Goal: Find contact information: Obtain details needed to contact an individual or organization

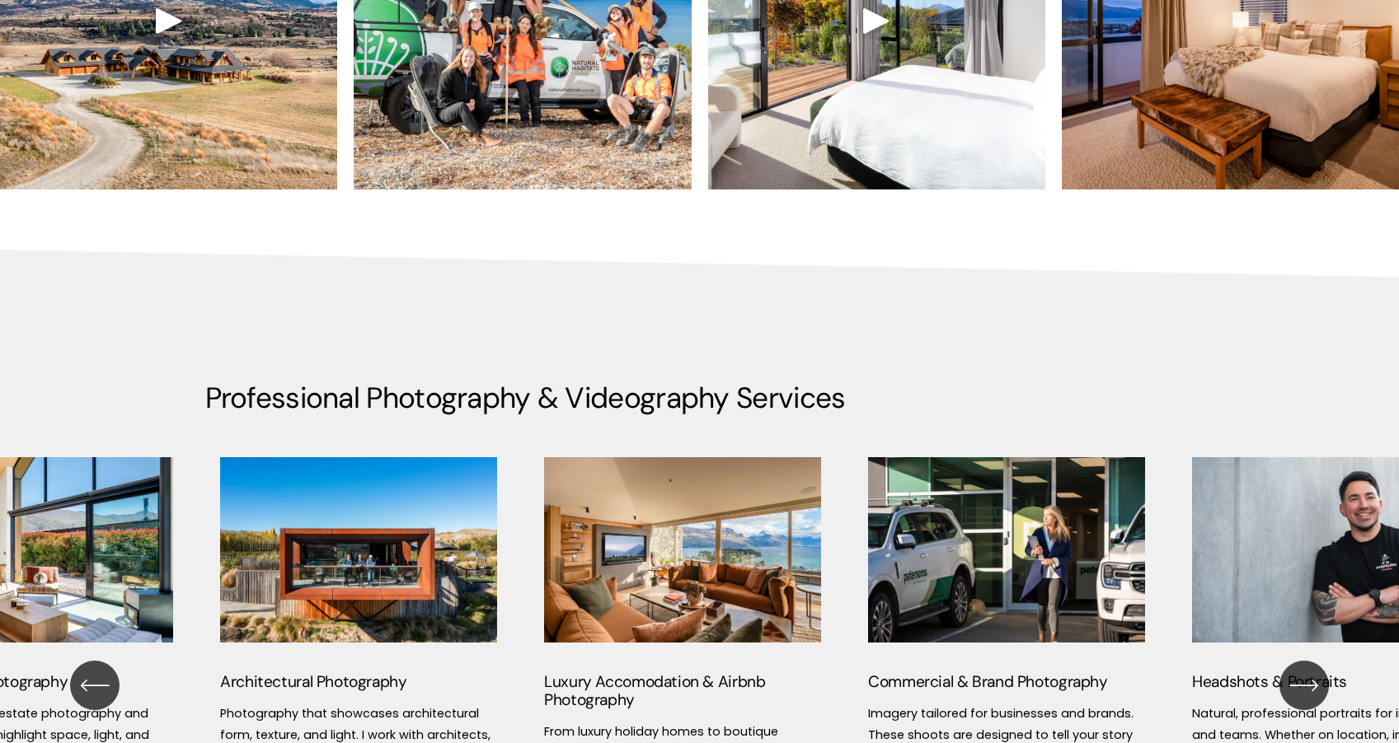
scroll to position [1947, 0]
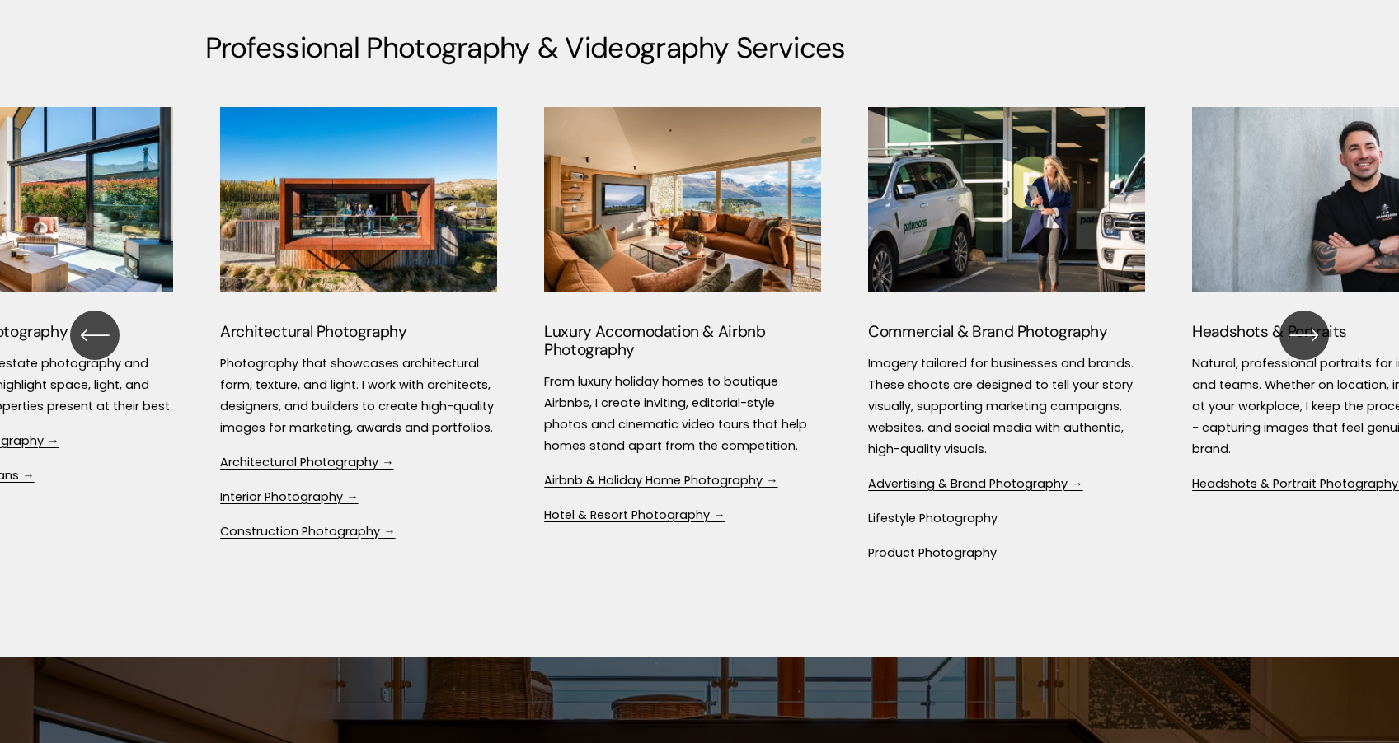
click at [1307, 333] on icon "\a \a \a Next\a \a" at bounding box center [1304, 336] width 30 height 30
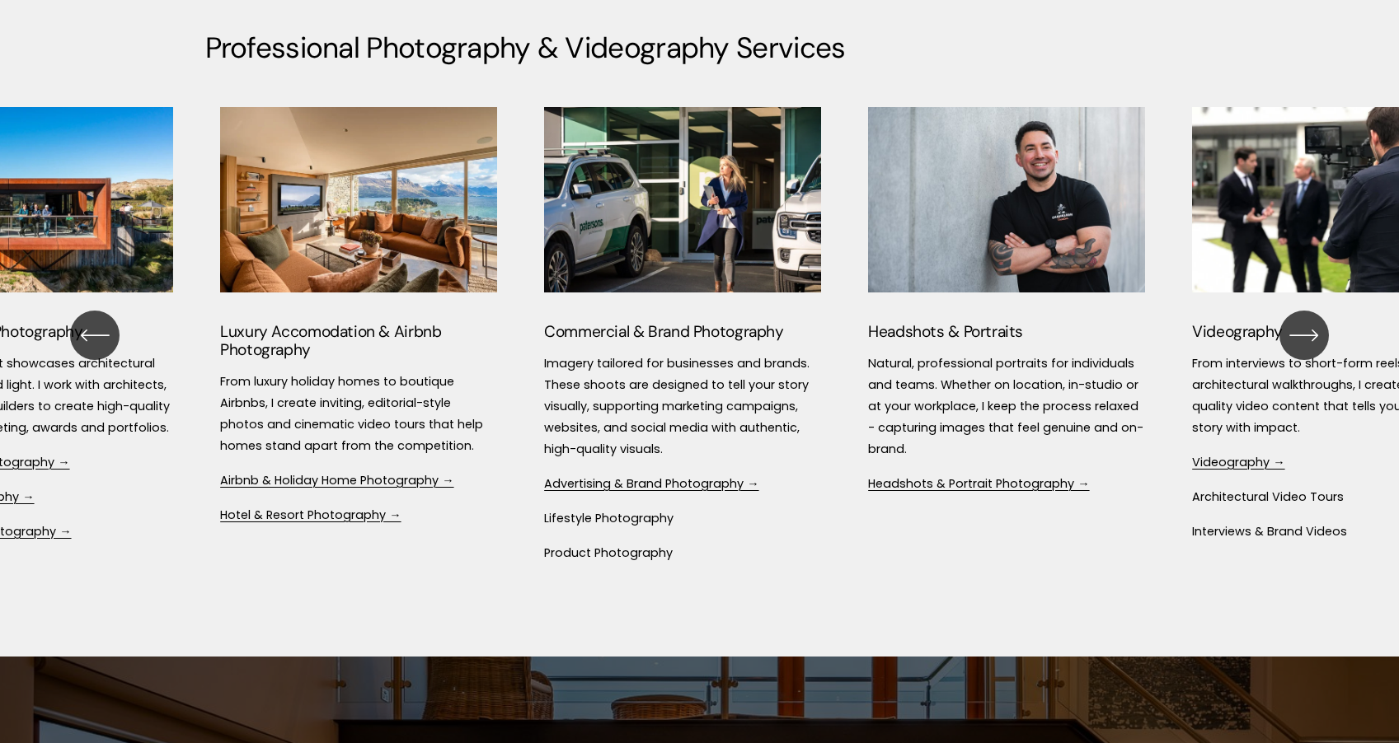
click at [1022, 486] on link "Headshots & Portrait Photography →" at bounding box center [978, 484] width 221 height 16
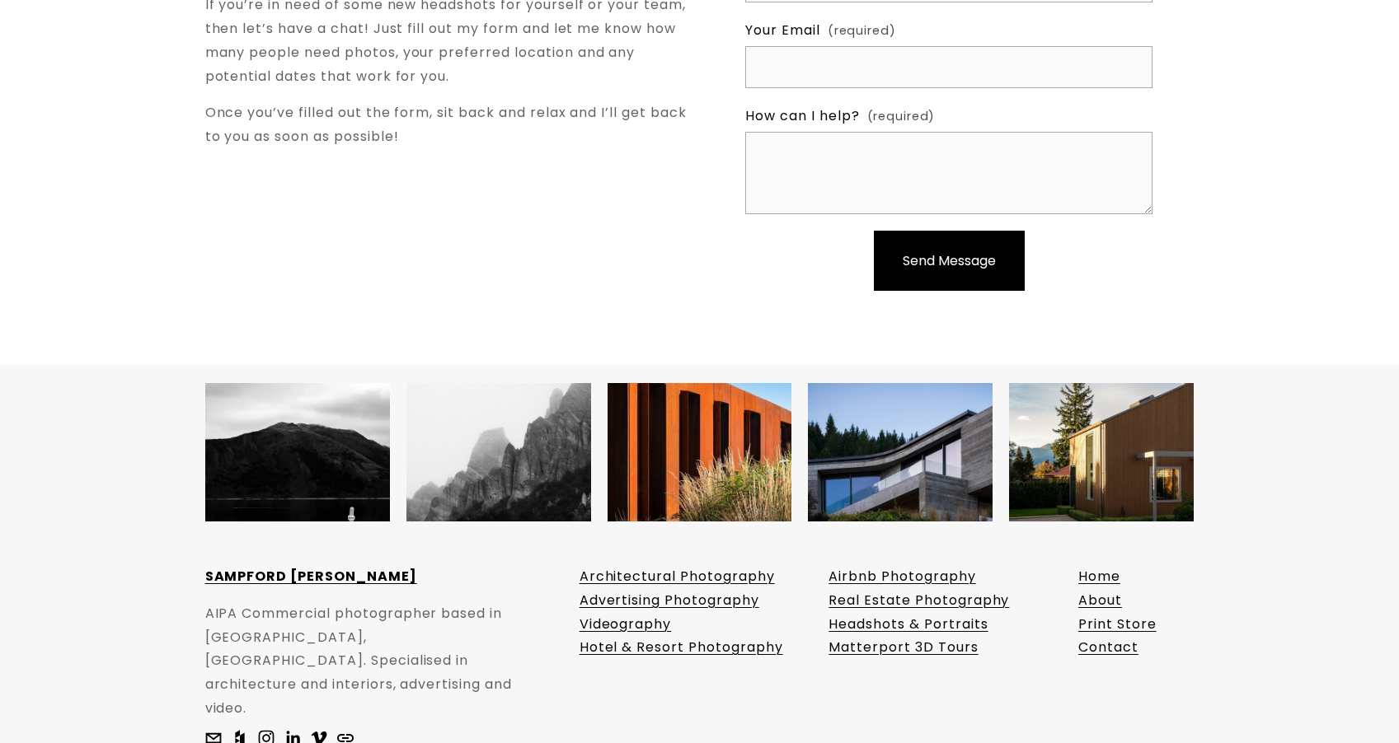
scroll to position [3222, 0]
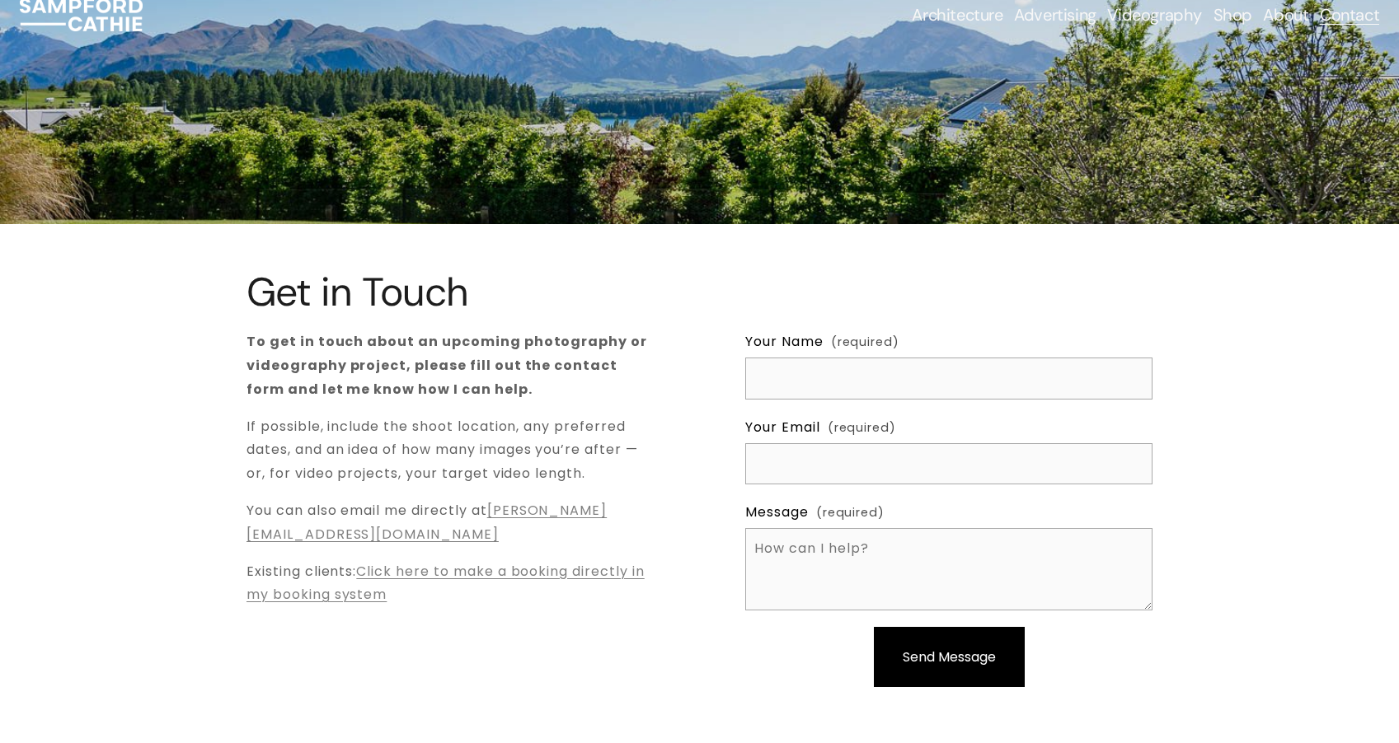
scroll to position [30, 0]
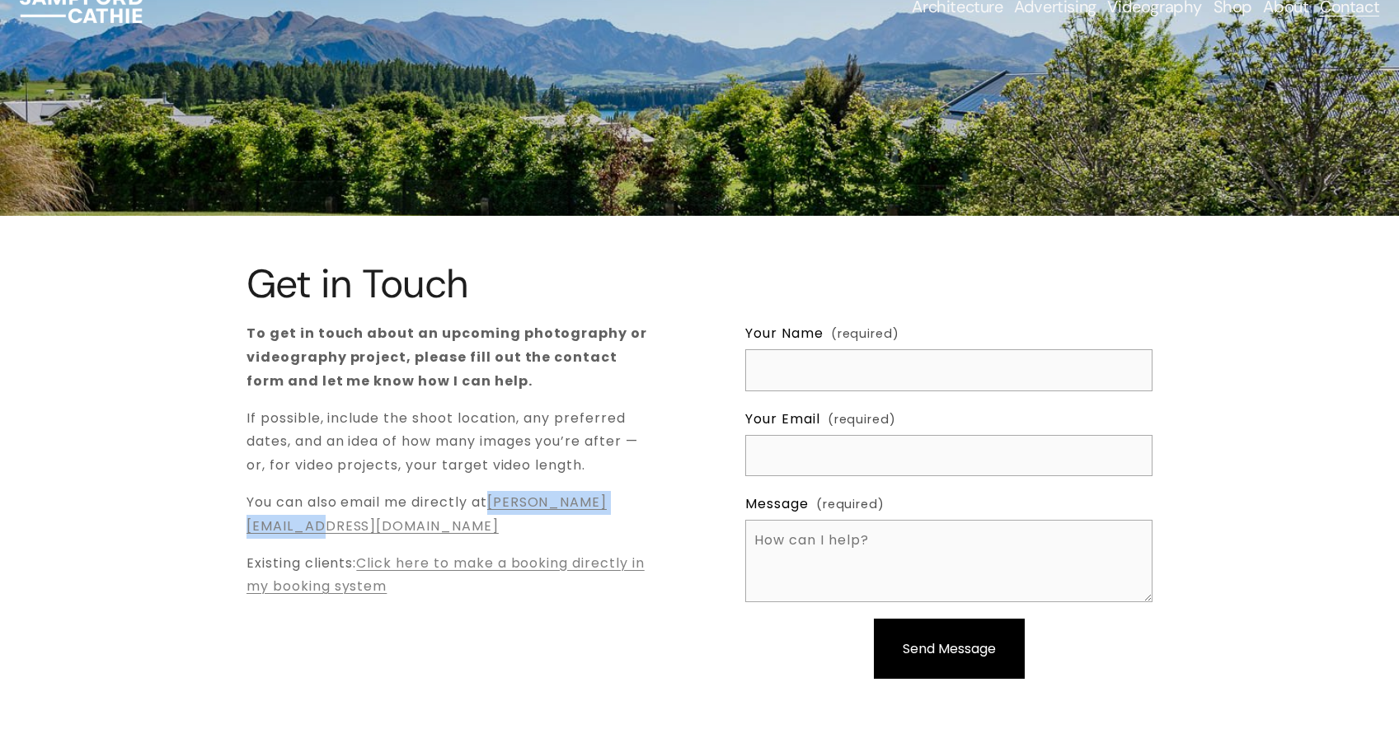
drag, startPoint x: 452, startPoint y: 526, endPoint x: 242, endPoint y: 523, distance: 209.4
click at [242, 523] on div "Get in Touch To get in touch about an upcoming photography or videography proje…" at bounding box center [699, 485] width 1399 height 446
copy link "[PERSON_NAME][EMAIL_ADDRESS][DOMAIN_NAME]"
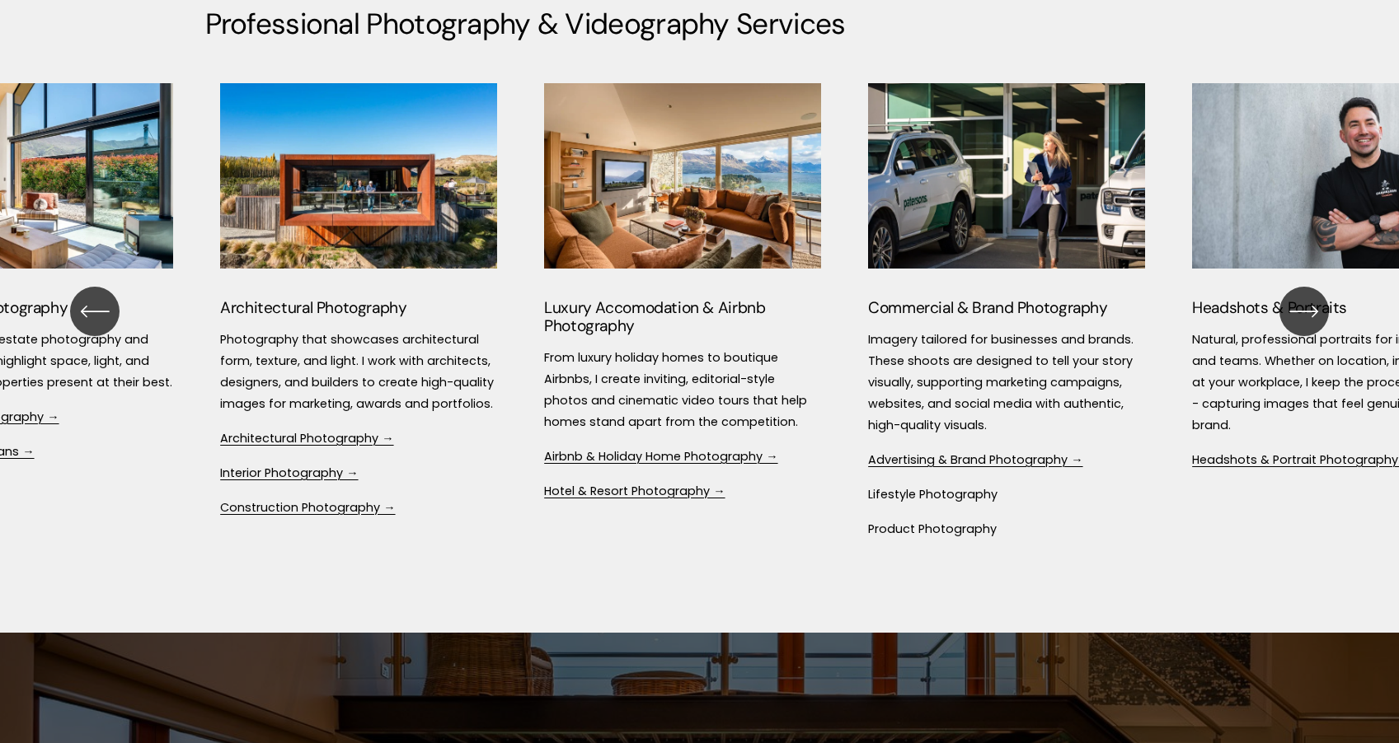
scroll to position [1947, 0]
